Goal: Information Seeking & Learning: Learn about a topic

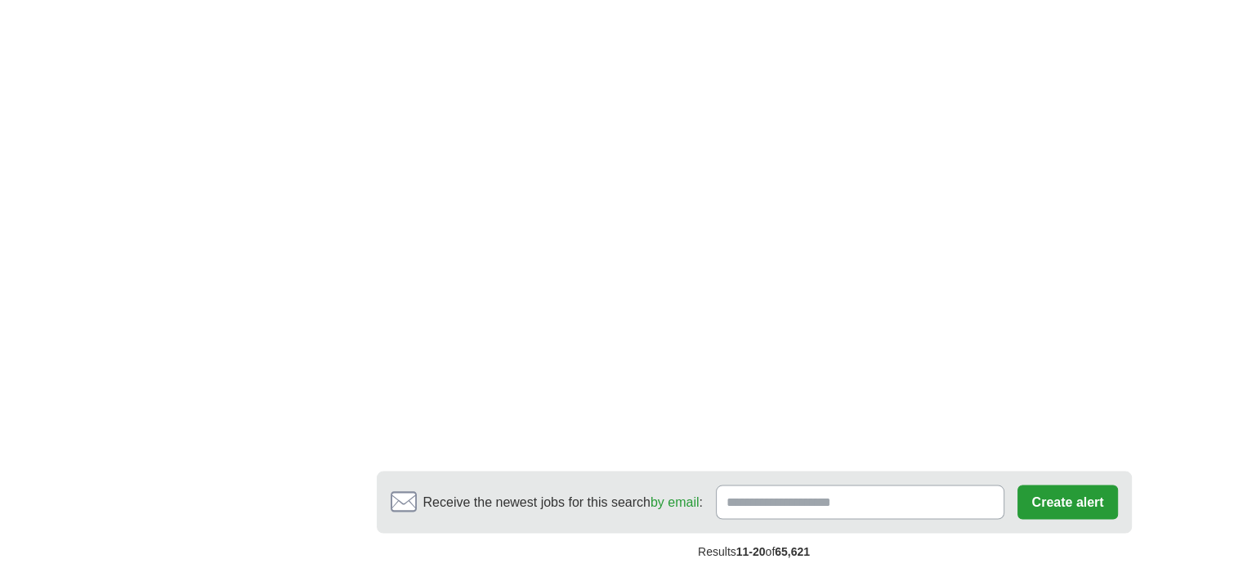
scroll to position [2861, 0]
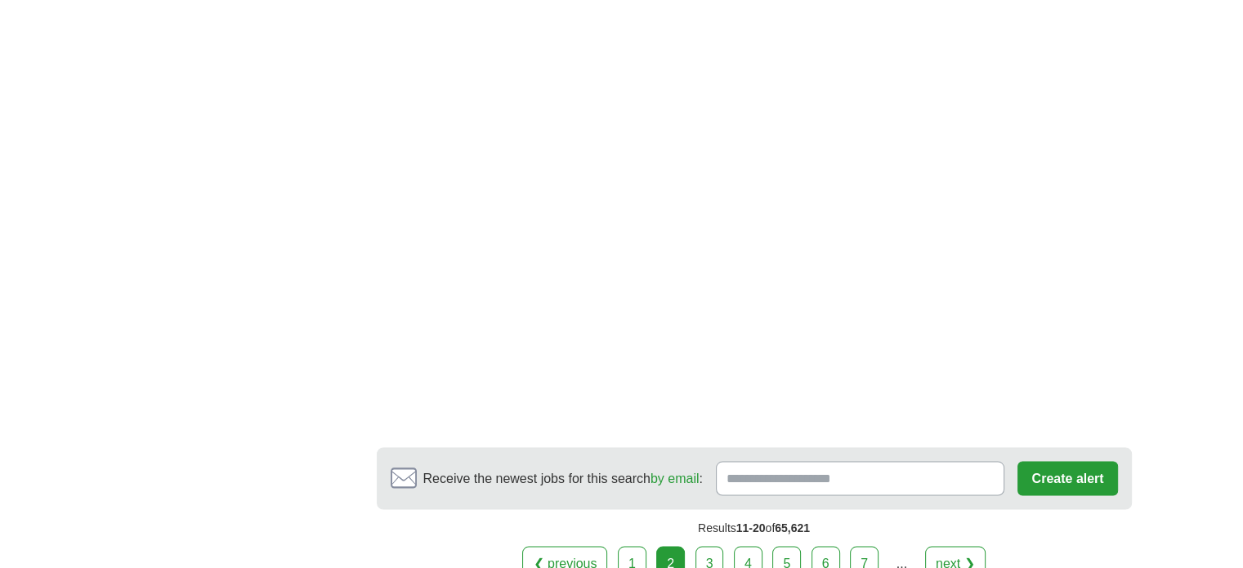
click at [710, 546] on link "3" at bounding box center [710, 563] width 29 height 34
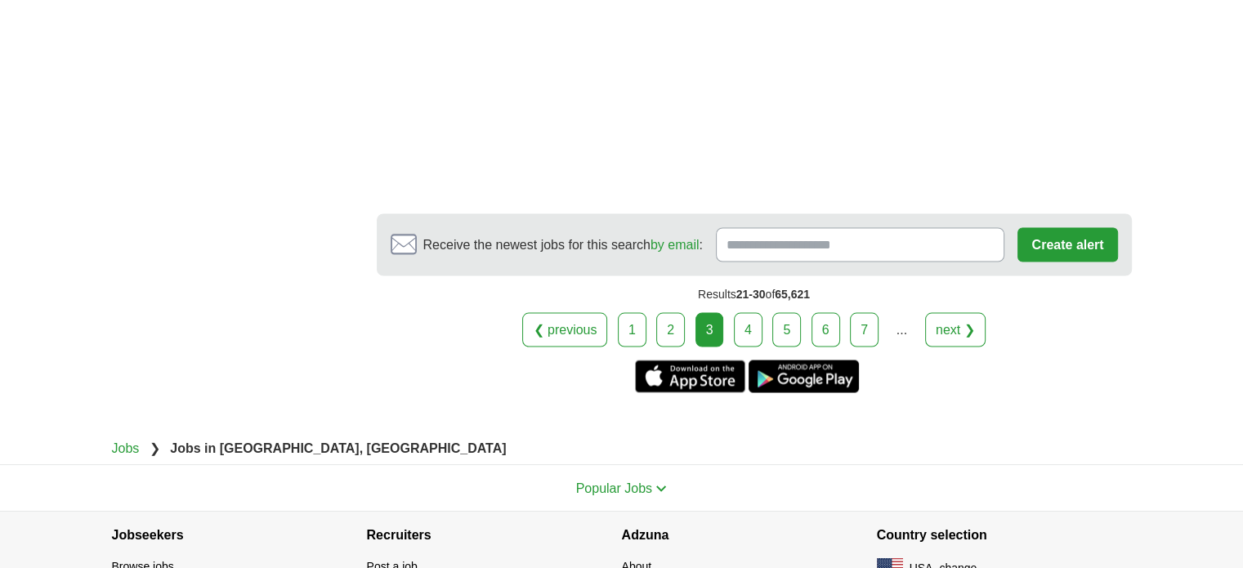
scroll to position [3024, 0]
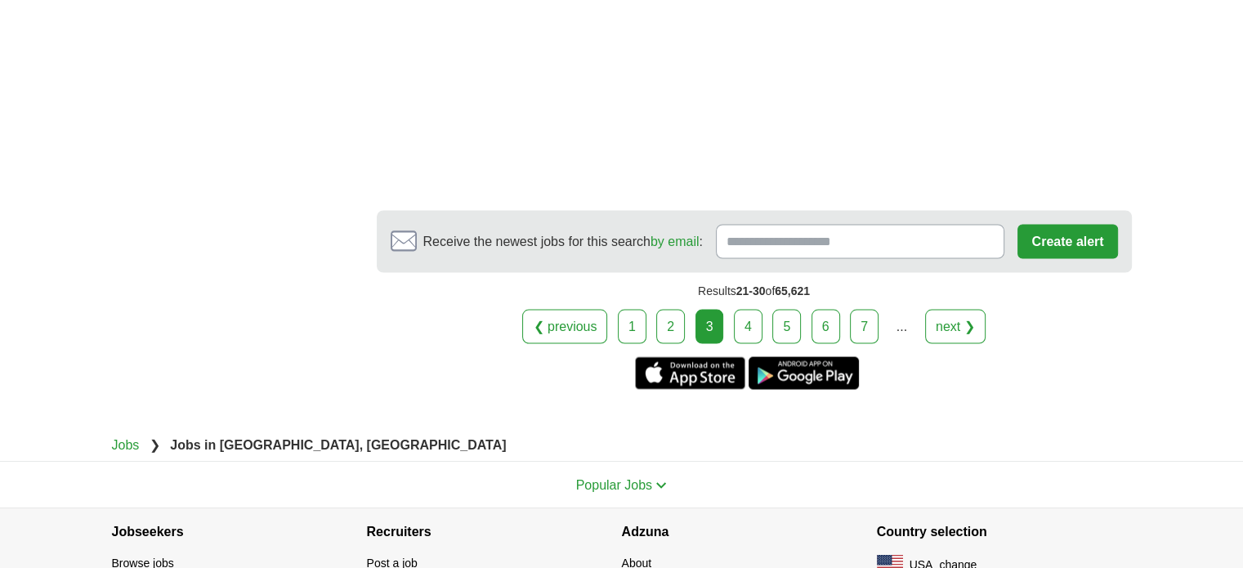
click at [745, 343] on link "4" at bounding box center [748, 326] width 29 height 34
